Goal: Entertainment & Leisure: Consume media (video, audio)

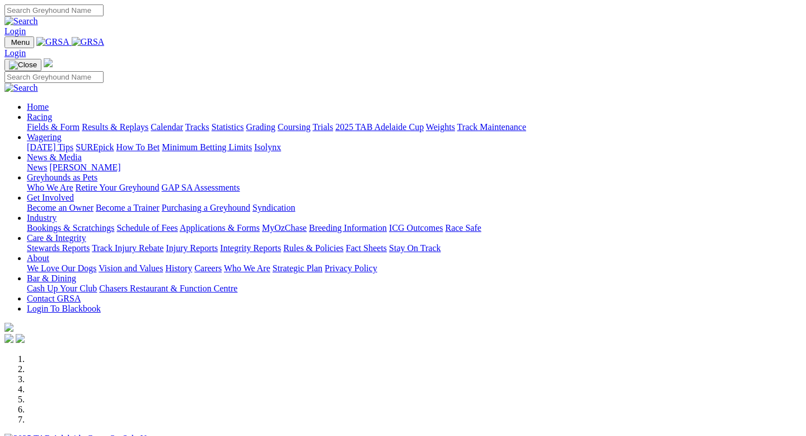
scroll to position [375, 0]
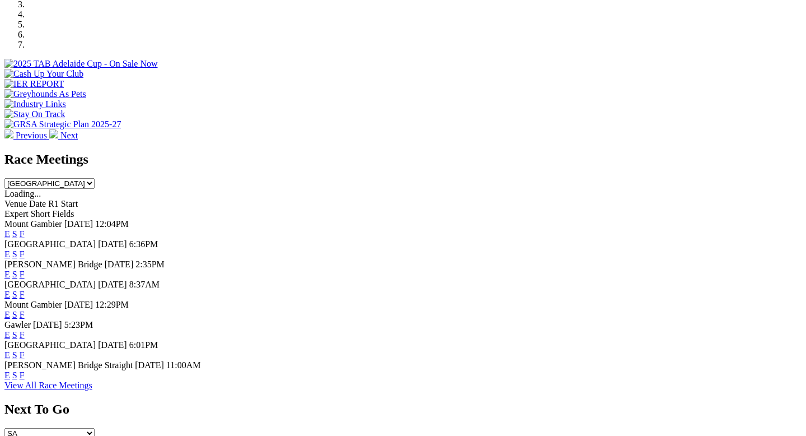
click at [10, 249] on link "E" at bounding box center [7, 254] width 6 height 10
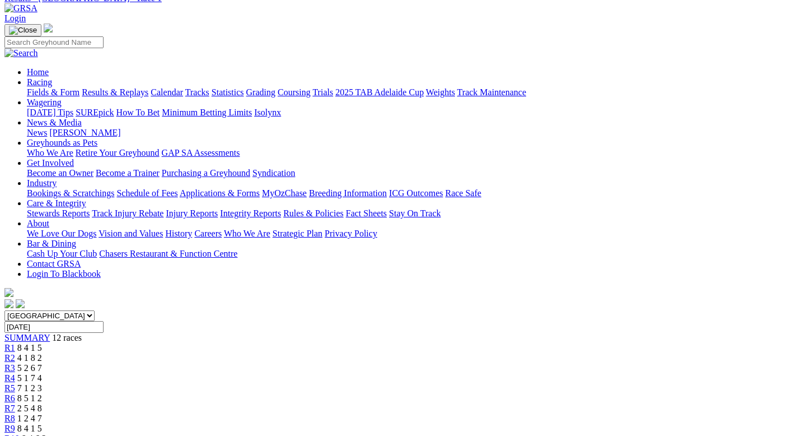
scroll to position [128, 0]
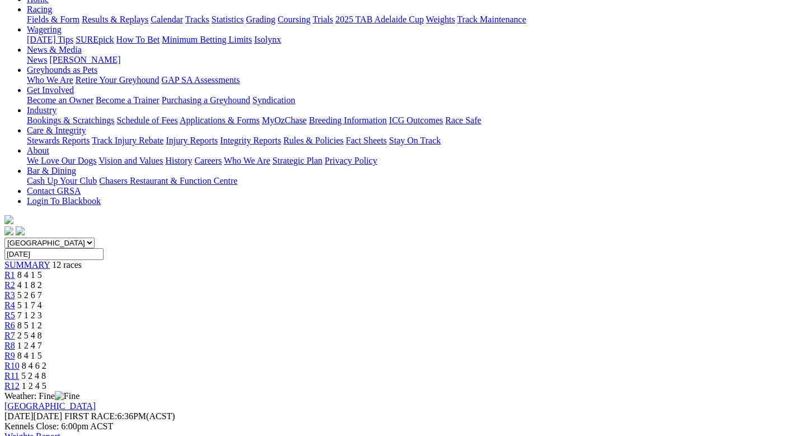
click at [380, 310] on div "R5 7 1 2 3" at bounding box center [402, 315] width 797 height 10
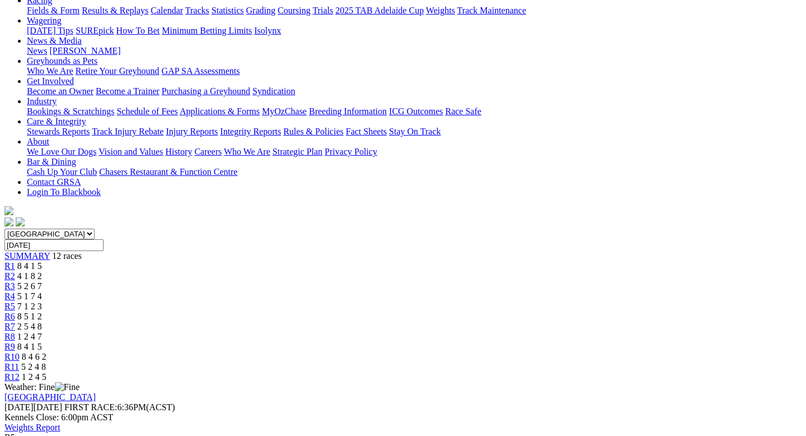
scroll to position [63, 0]
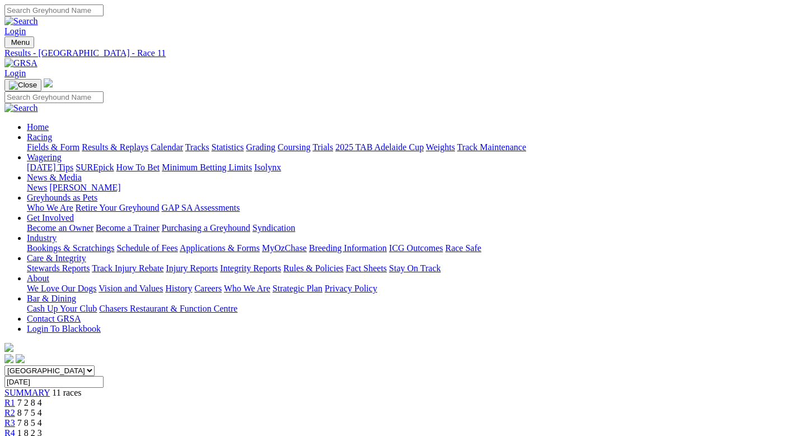
scroll to position [110, 0]
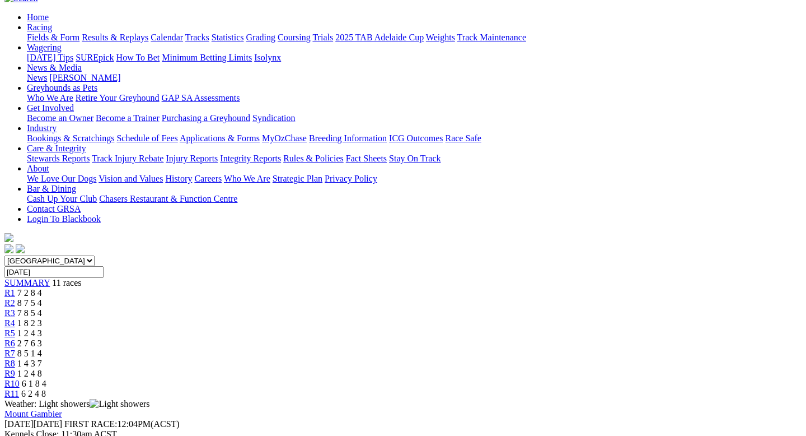
click at [346, 318] on div "R4 1 8 2 3" at bounding box center [402, 323] width 797 height 10
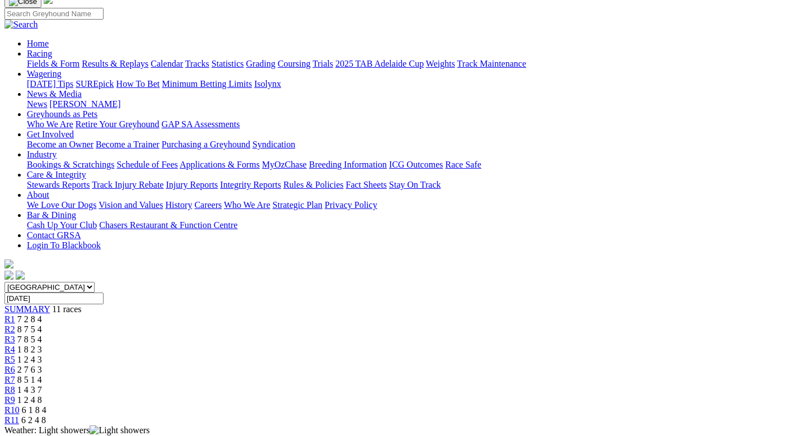
scroll to position [82, 0]
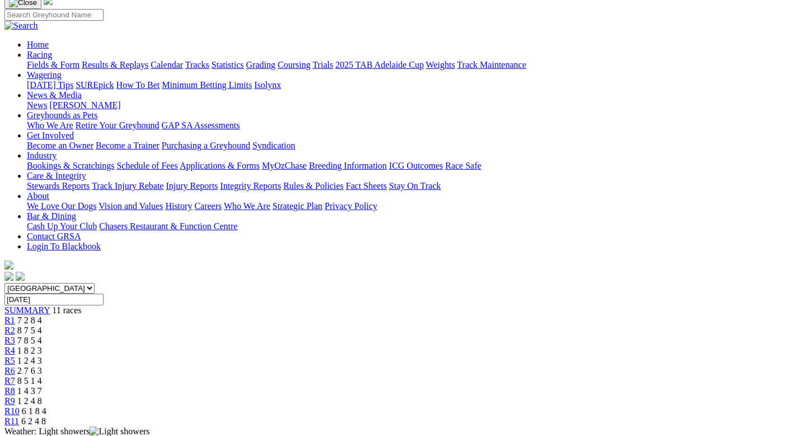
click at [42, 325] on span "8 7 5 4" at bounding box center [29, 330] width 25 height 10
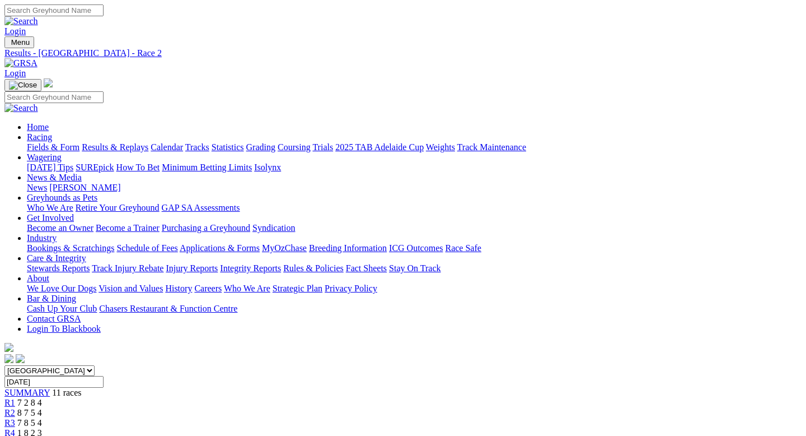
click at [385, 435] on div "R5 1 2 4 3" at bounding box center [402, 443] width 797 height 10
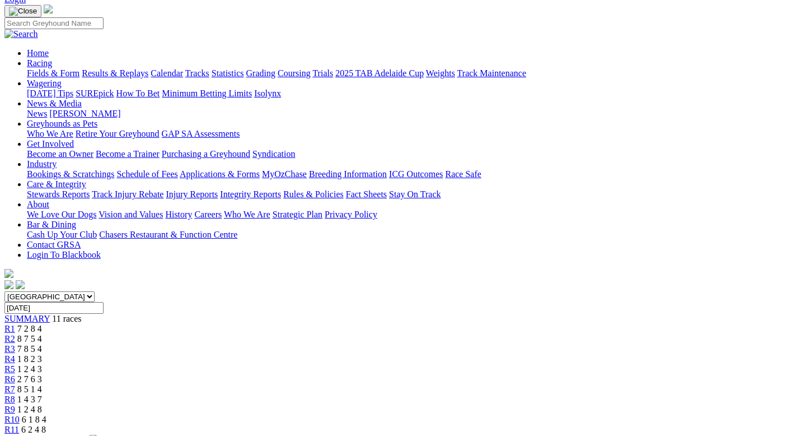
scroll to position [27, 0]
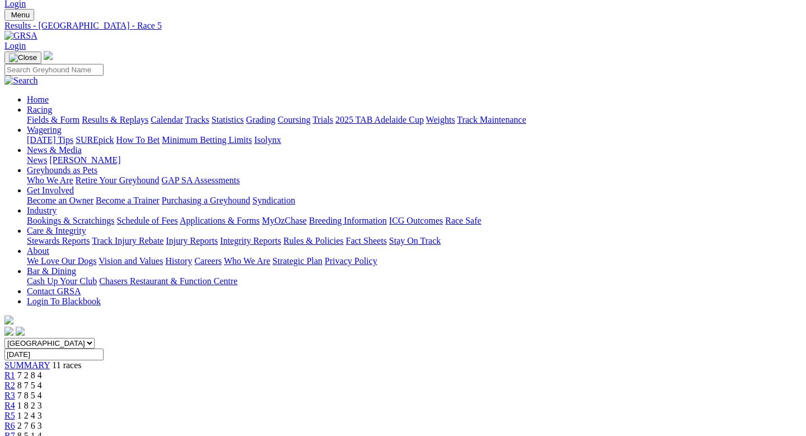
click at [470, 421] on div "R6 2 7 6 3" at bounding box center [402, 426] width 797 height 10
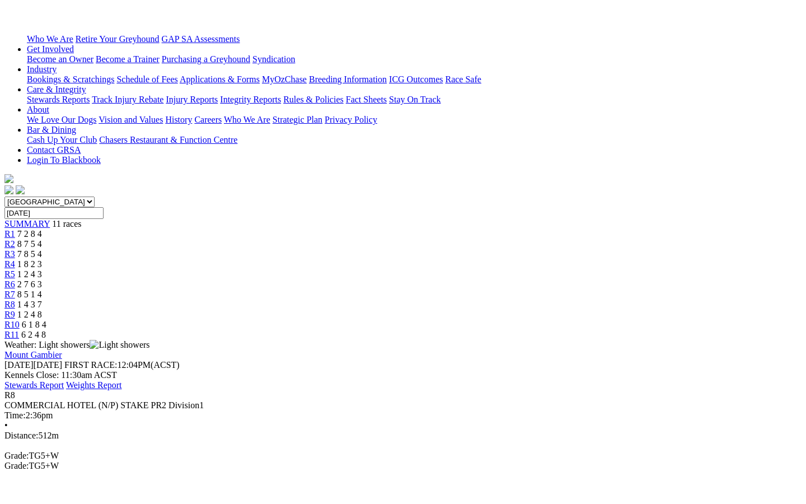
scroll to position [170, 0]
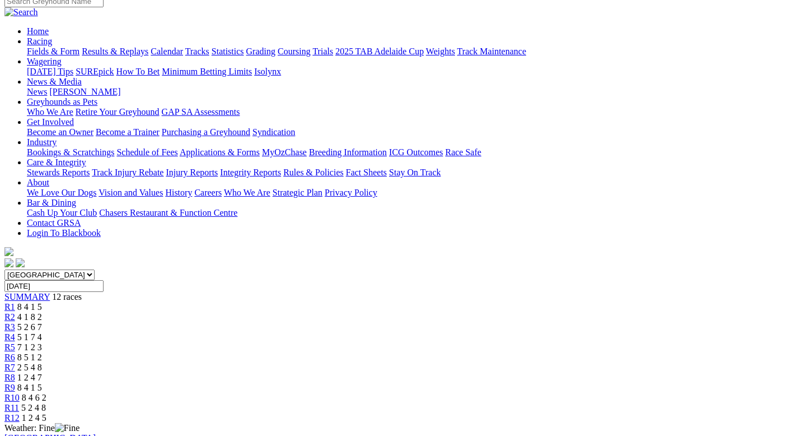
scroll to position [124, 0]
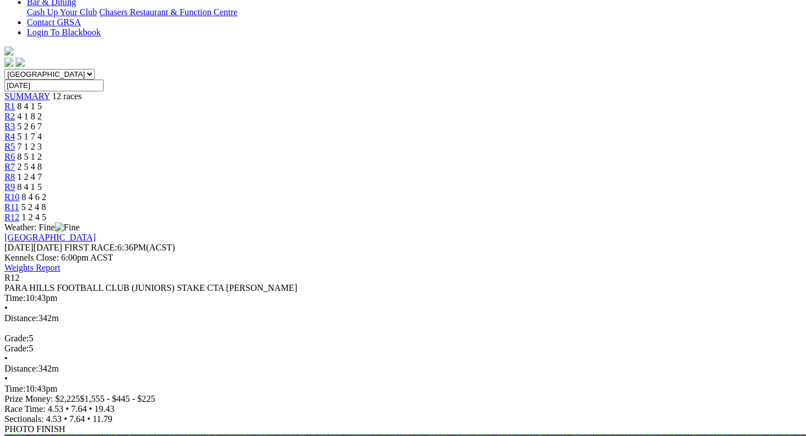
scroll to position [344, 0]
